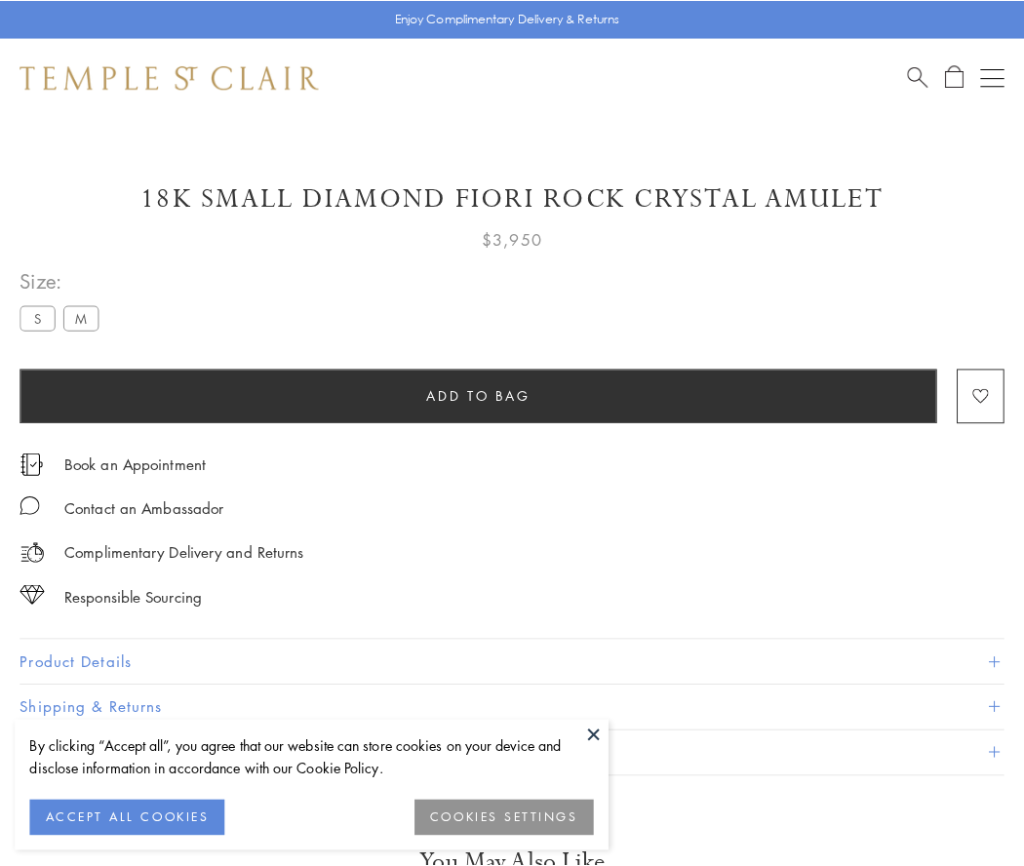
scroll to position [84, 0]
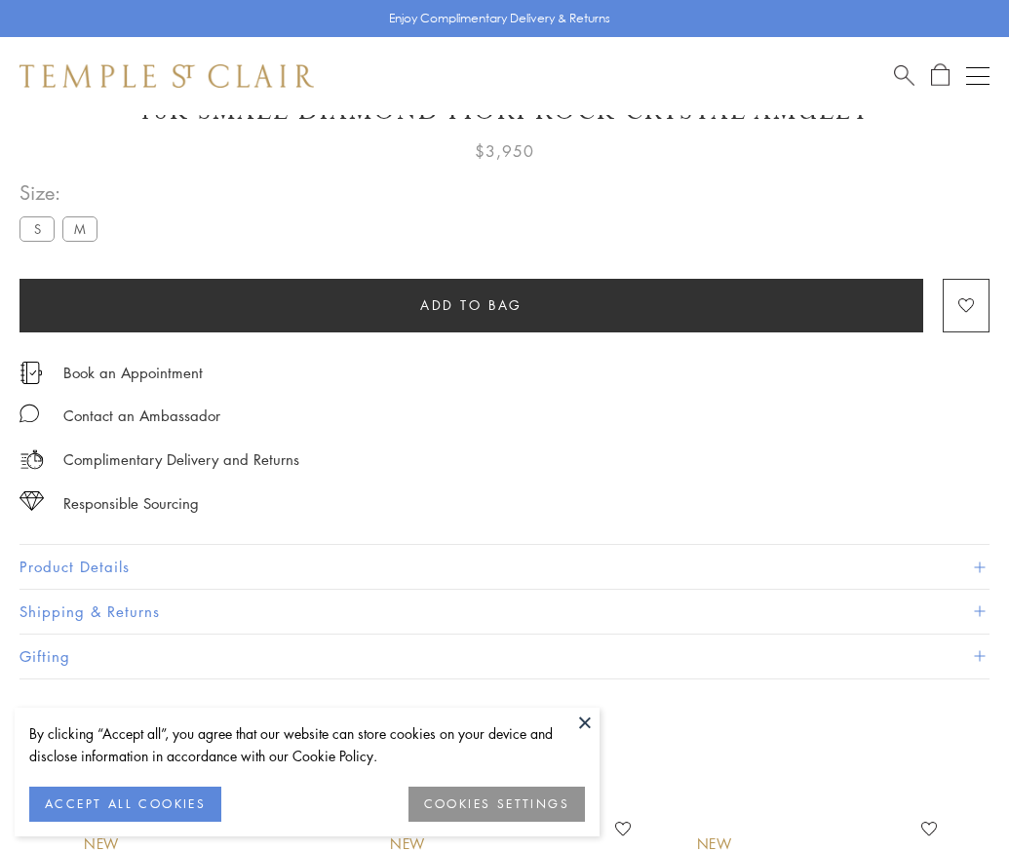
click at [471, 304] on span "Add to bag" at bounding box center [471, 304] width 102 height 21
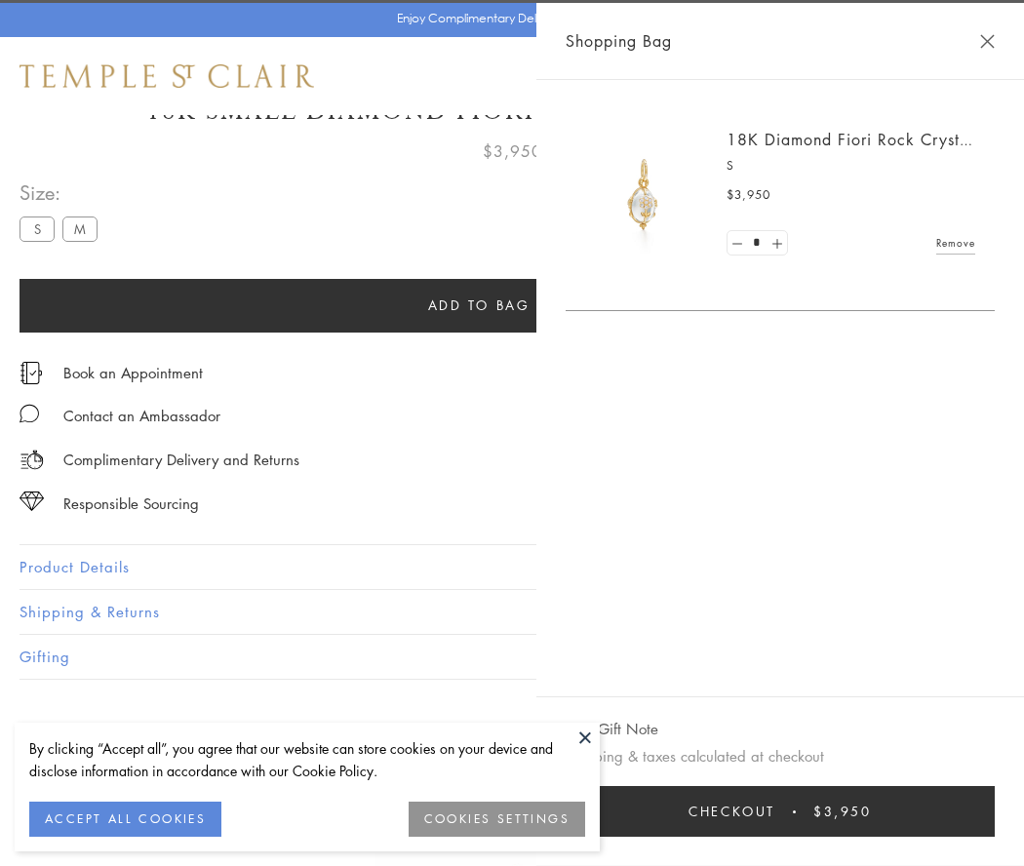
click at [848, 811] on button "Checkout $3,950" at bounding box center [779, 811] width 429 height 51
